Goal: Information Seeking & Learning: Compare options

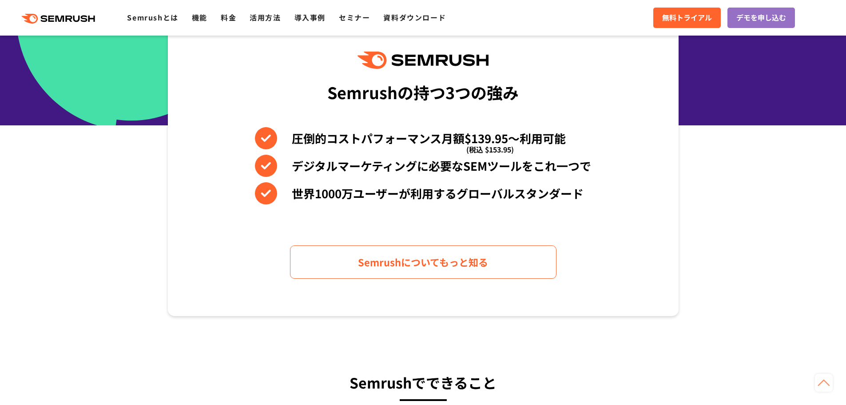
scroll to position [400, 0]
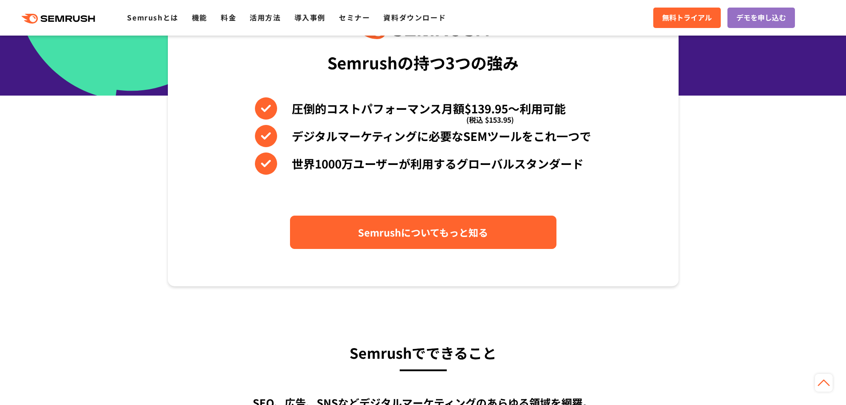
click at [403, 224] on link "Semrushについてもっと知る" at bounding box center [423, 231] width 267 height 33
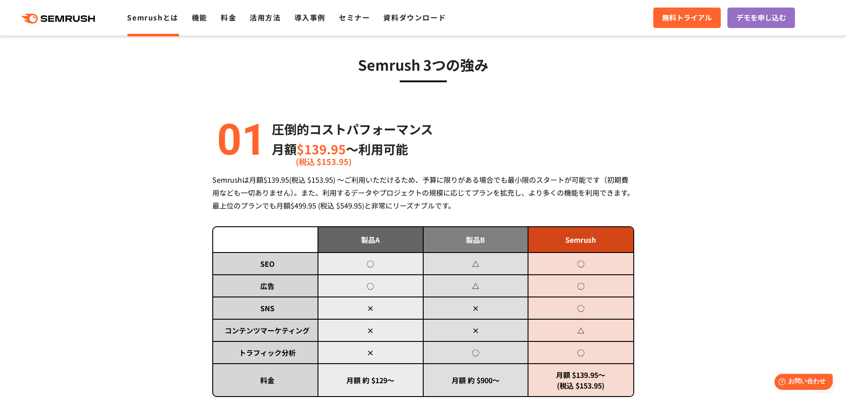
scroll to position [267, 0]
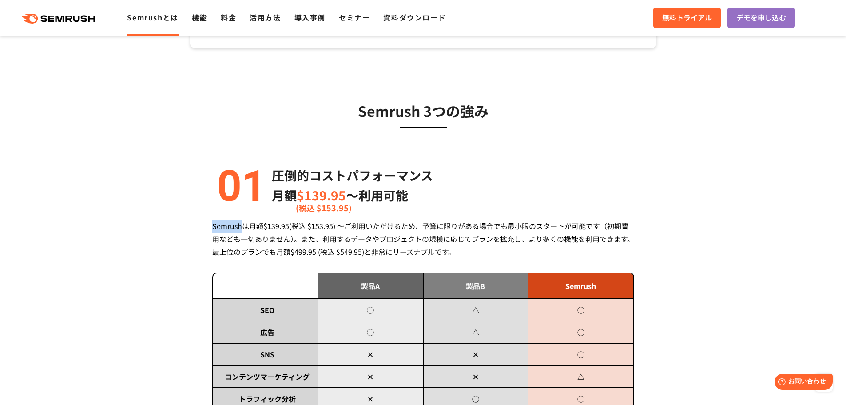
drag, startPoint x: 209, startPoint y: 225, endPoint x: 243, endPoint y: 224, distance: 33.3
copy div "Semrush"
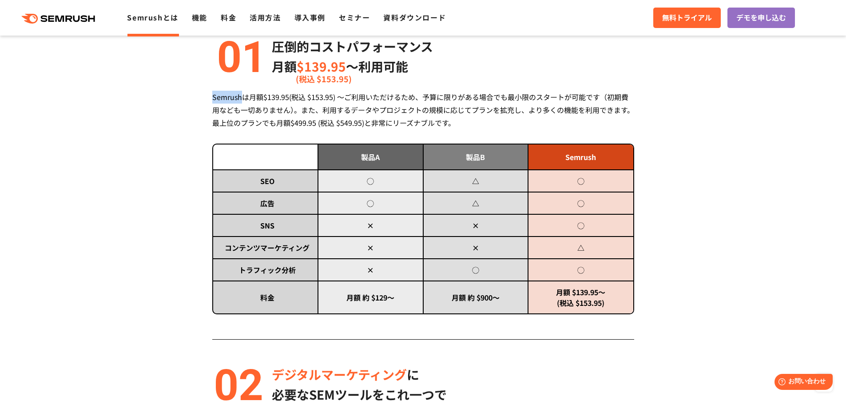
scroll to position [400, 0]
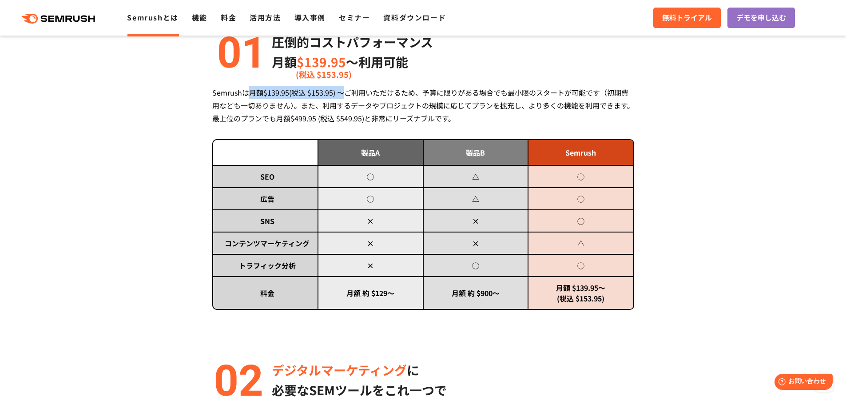
drag, startPoint x: 251, startPoint y: 93, endPoint x: 345, endPoint y: 92, distance: 94.2
click at [345, 92] on div "Semrushは月額$139.95(税込 $153.95) ～ご利用いただけるため、予算に限りがある場合でも最小限のスタートが可能です（初期費用なども一切あり…" at bounding box center [423, 105] width 422 height 39
copy div "月額$139.95(税込 $153.95) ～"
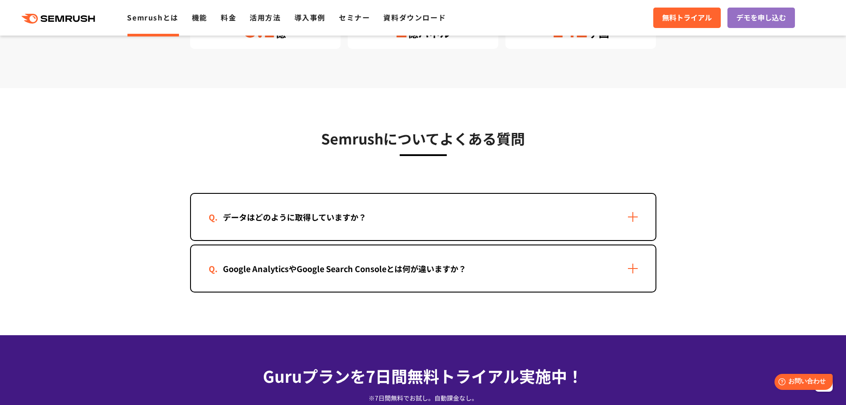
scroll to position [1733, 0]
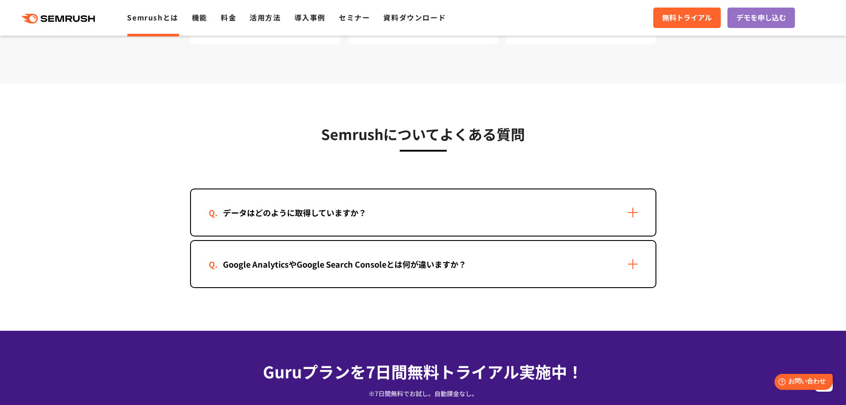
click at [334, 194] on div "データはどのように取得していますか？" at bounding box center [423, 212] width 465 height 46
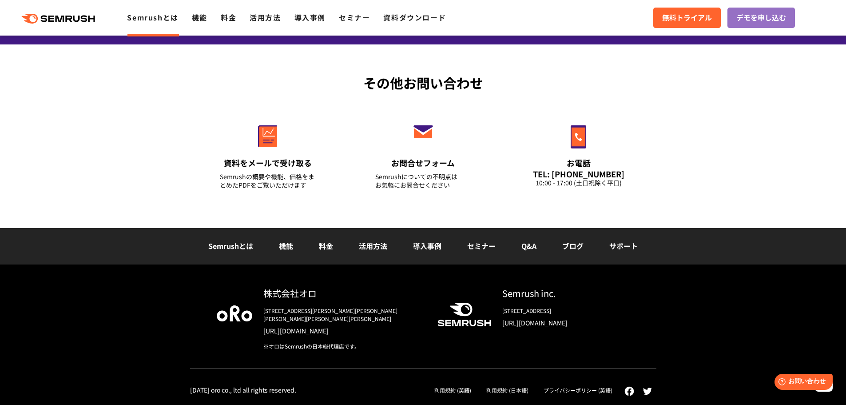
scroll to position [2247, 0]
click at [326, 251] on link "料金" at bounding box center [326, 245] width 14 height 11
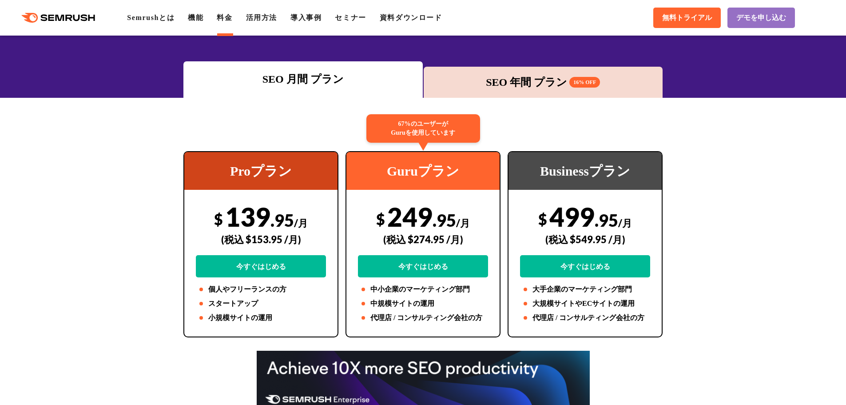
scroll to position [89, 0]
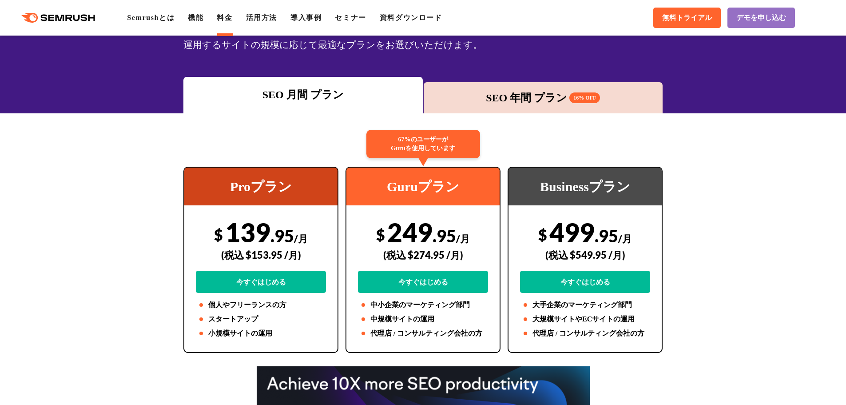
click at [509, 100] on div "SEO 年間 プラン 16% OFF" at bounding box center [543, 98] width 231 height 16
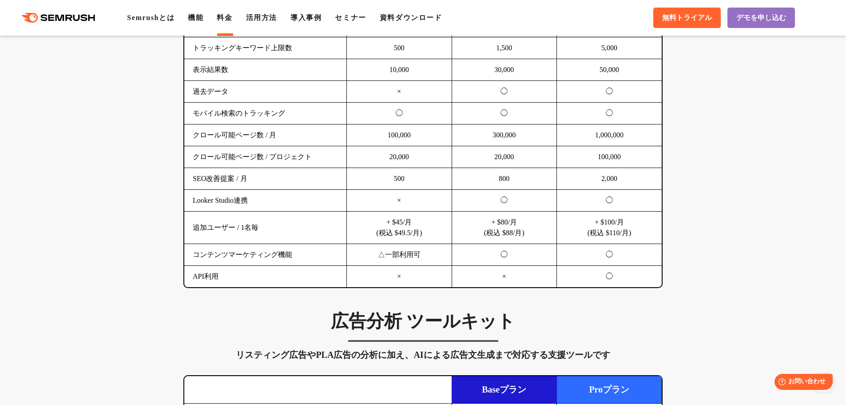
scroll to position [533, 0]
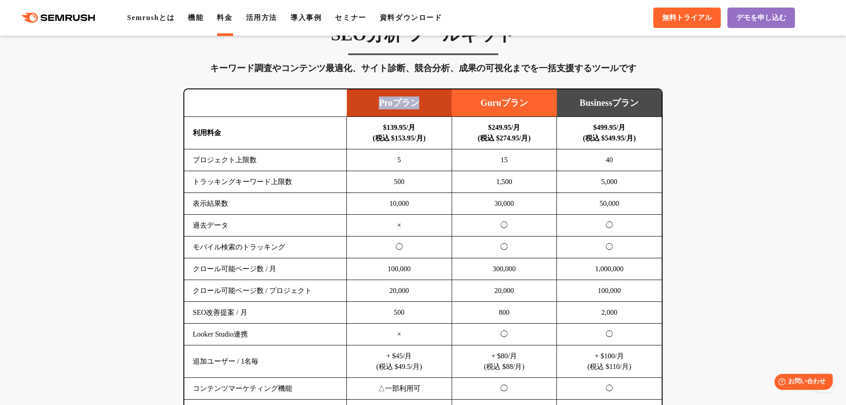
drag, startPoint x: 379, startPoint y: 103, endPoint x: 422, endPoint y: 104, distance: 42.2
click at [422, 104] on td "Proプラン" at bounding box center [399, 103] width 105 height 28
copy td "Proプラン"
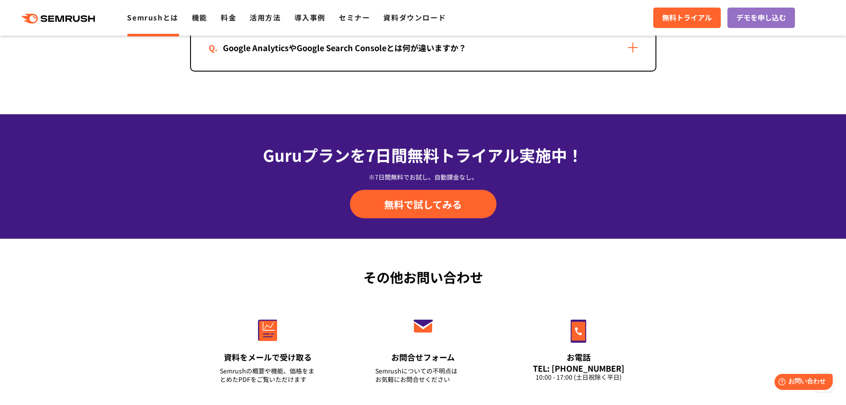
scroll to position [1868, 0]
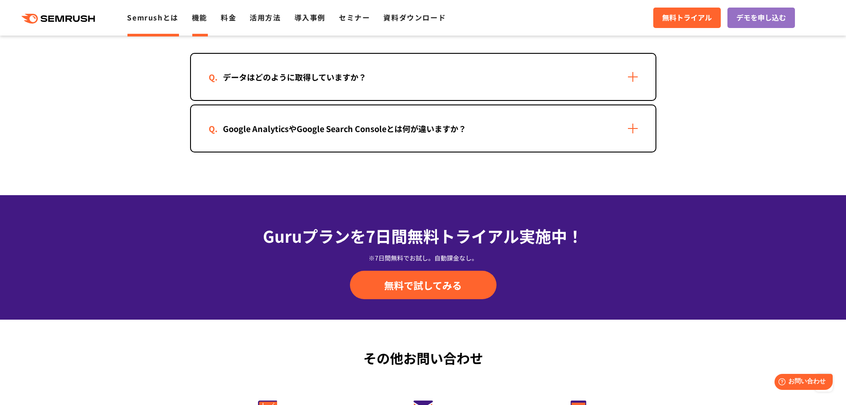
click at [205, 17] on link "機能" at bounding box center [200, 17] width 16 height 11
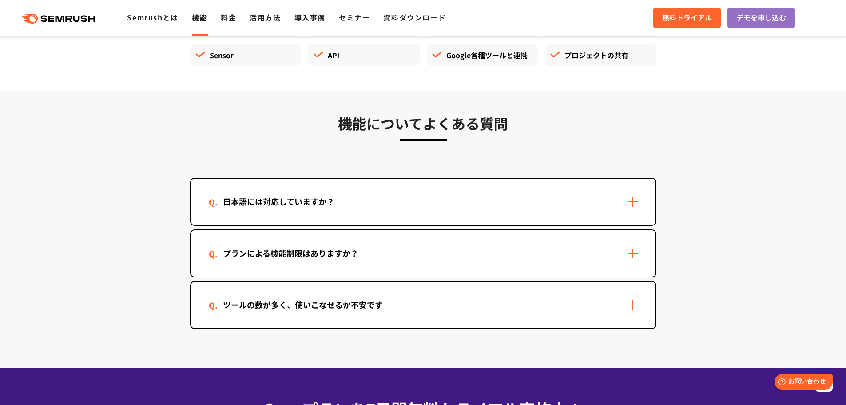
scroll to position [2666, 0]
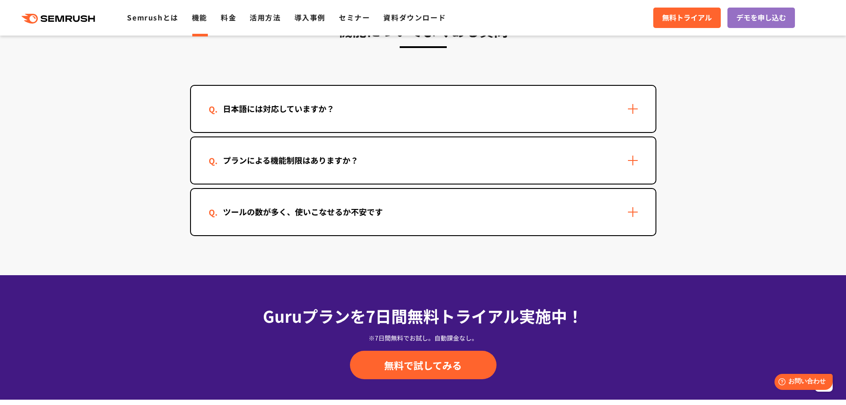
click at [238, 120] on div "日本語には対応していますか？" at bounding box center [423, 109] width 465 height 46
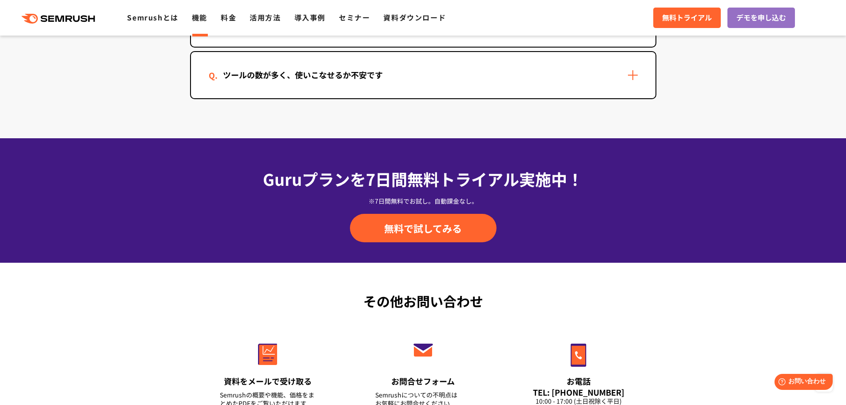
scroll to position [2844, 0]
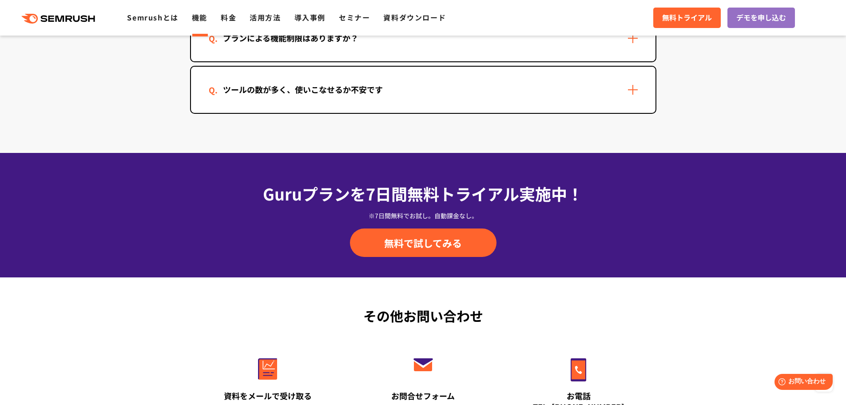
click at [309, 92] on div "ツールの数が多く、使いこなせるか不安です" at bounding box center [303, 89] width 188 height 13
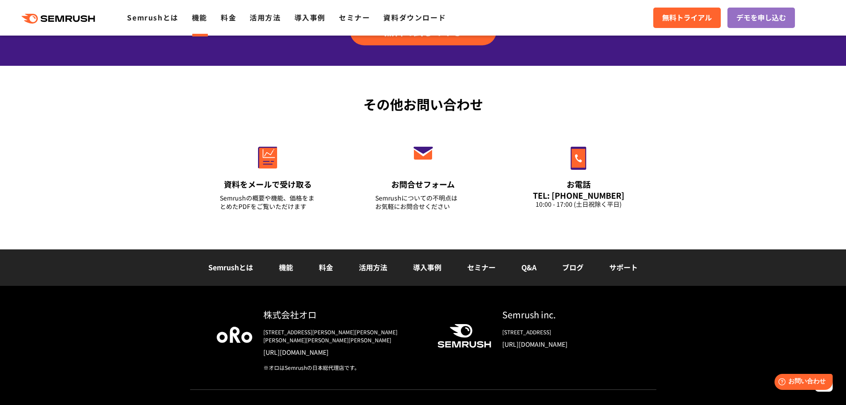
scroll to position [3146, 0]
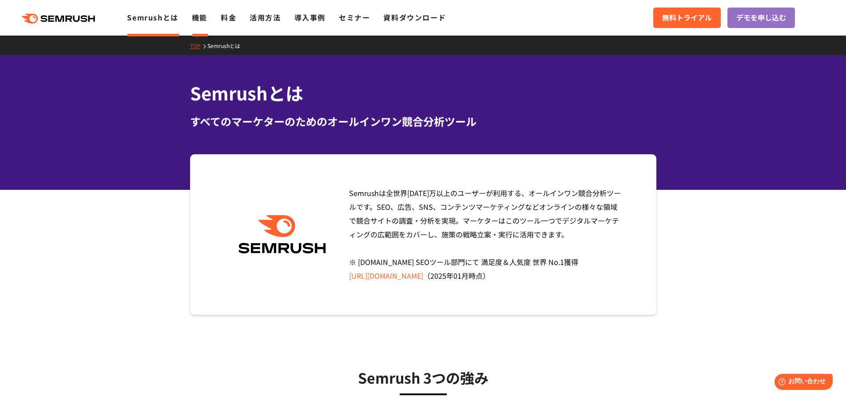
click at [200, 23] on li "機能" at bounding box center [200, 18] width 16 height 12
click at [200, 21] on link "機能" at bounding box center [200, 17] width 16 height 11
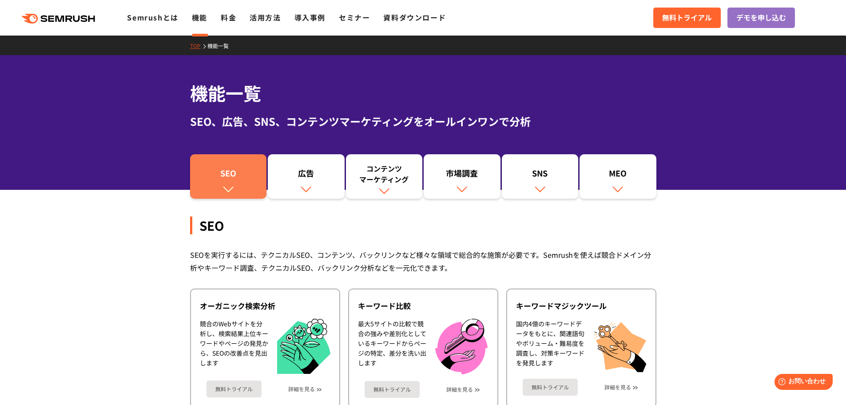
click at [225, 180] on div "SEO" at bounding box center [229, 175] width 68 height 15
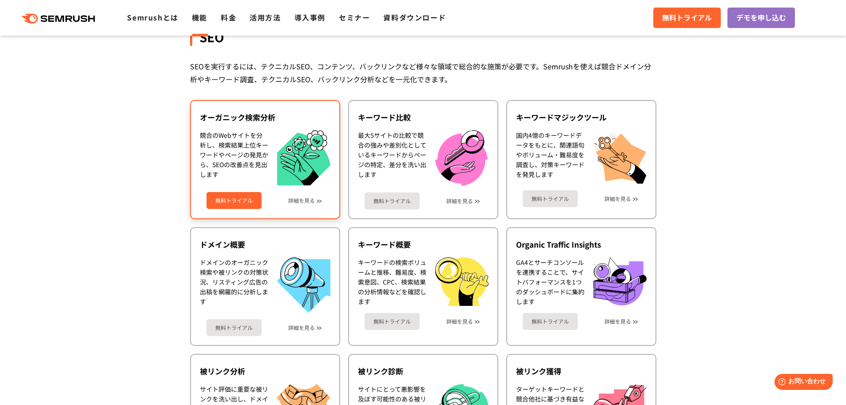
scroll to position [199, 0]
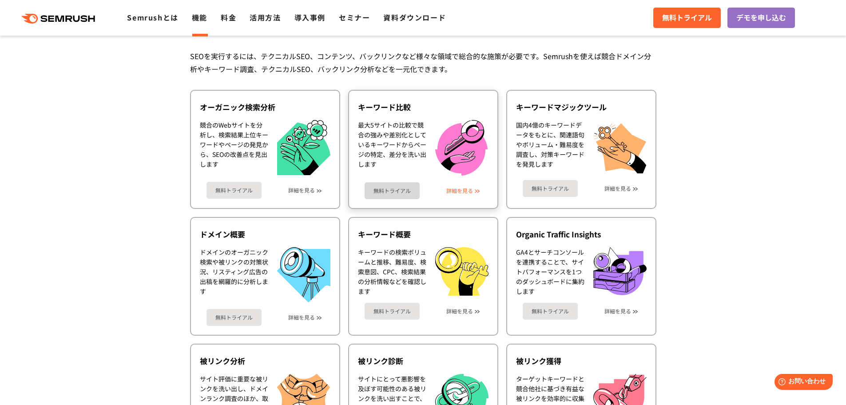
click at [459, 193] on link "詳細を見る" at bounding box center [460, 190] width 27 height 6
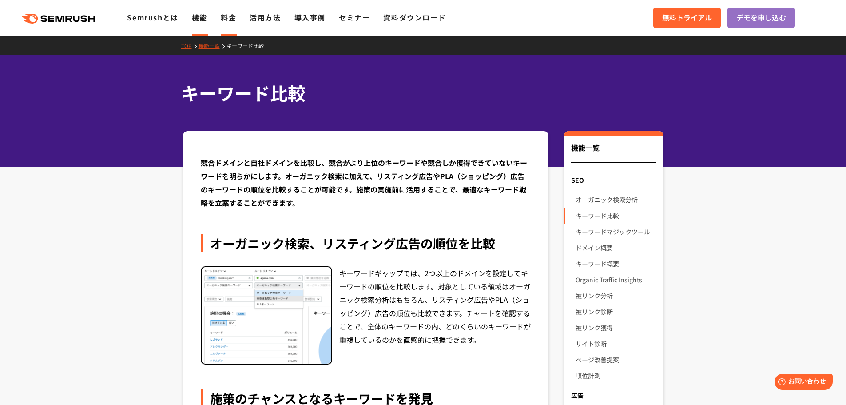
click at [227, 16] on link "料金" at bounding box center [229, 17] width 16 height 11
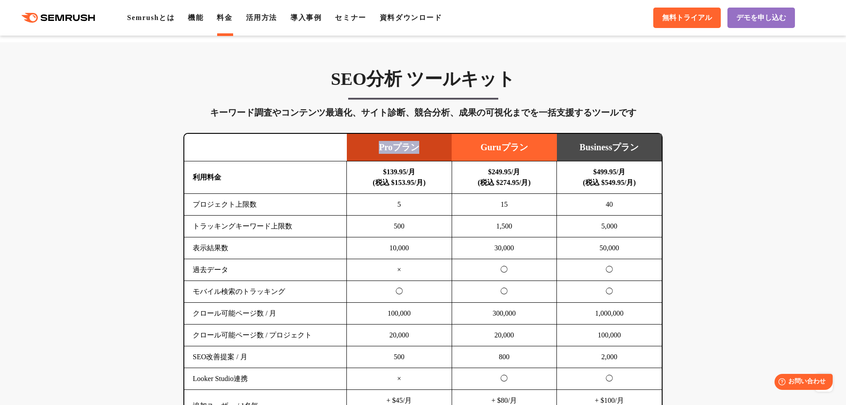
drag, startPoint x: 378, startPoint y: 149, endPoint x: 426, endPoint y: 148, distance: 47.6
click at [426, 148] on td "Proプラン" at bounding box center [399, 148] width 105 height 28
copy td "Proプラン"
drag, startPoint x: 478, startPoint y: 147, endPoint x: 529, endPoint y: 145, distance: 50.7
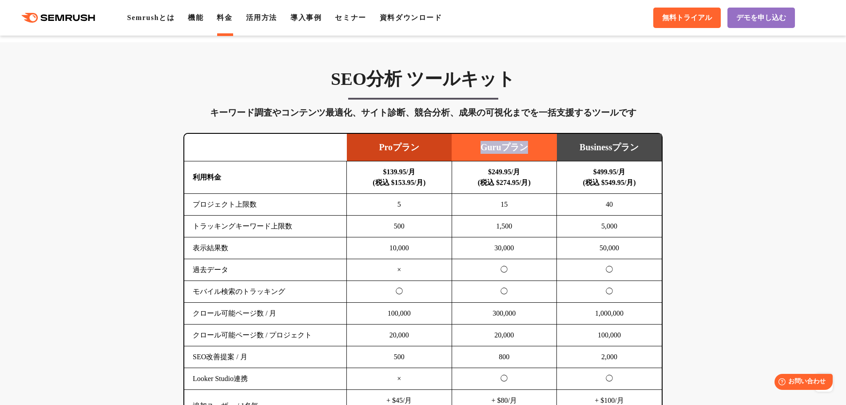
click at [529, 145] on td "Guruプラン" at bounding box center [504, 148] width 105 height 28
copy td "Guruプラン"
drag, startPoint x: 486, startPoint y: 171, endPoint x: 538, endPoint y: 186, distance: 54.0
click at [538, 186] on td "$249.95/月 (税込 $274.95/月)" at bounding box center [504, 177] width 105 height 32
copy b "$249.95/月 (税込 $274.95/月)"
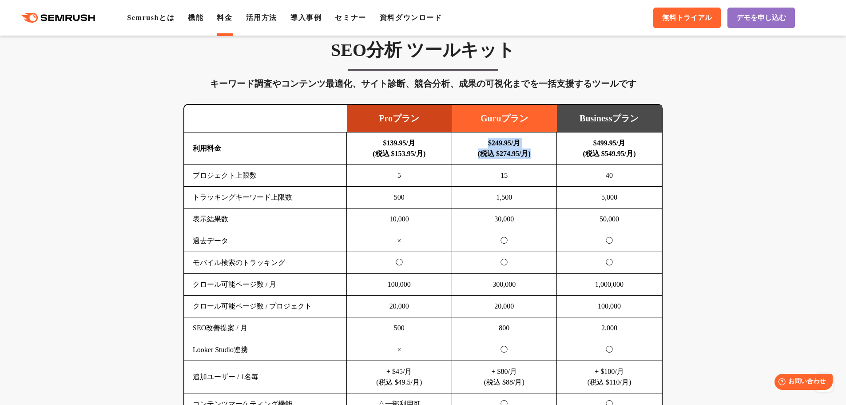
scroll to position [533, 0]
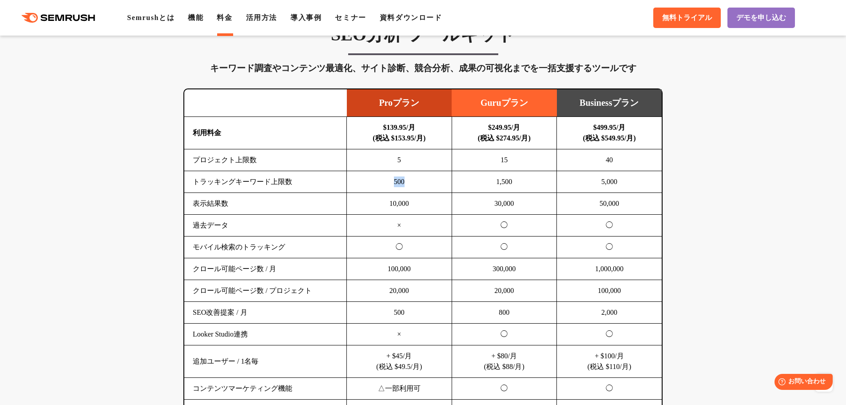
drag, startPoint x: 391, startPoint y: 184, endPoint x: 405, endPoint y: 184, distance: 13.8
click at [405, 184] on td "500" at bounding box center [399, 182] width 105 height 22
copy td "500"
drag, startPoint x: 514, startPoint y: 182, endPoint x: 519, endPoint y: 183, distance: 5.8
click at [519, 183] on td "1,500" at bounding box center [504, 182] width 105 height 22
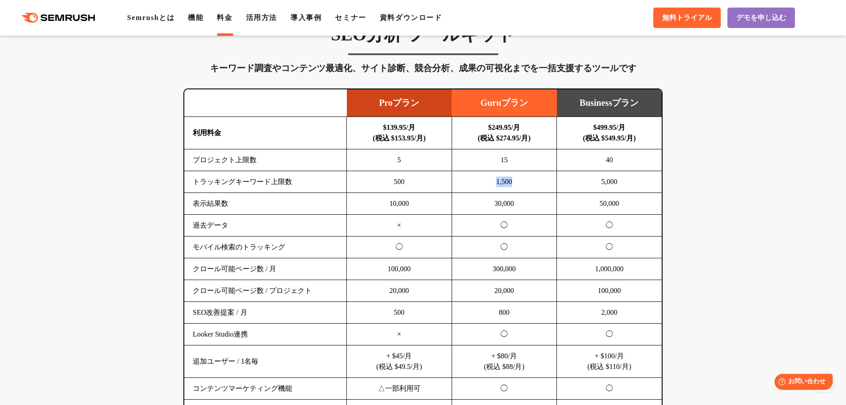
copy td "1,500"
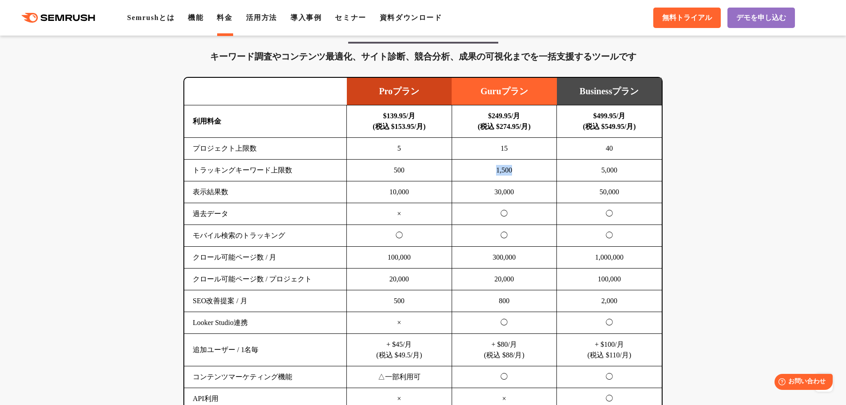
scroll to position [489, 0]
